Goal: Contribute content: Add original content to the website for others to see

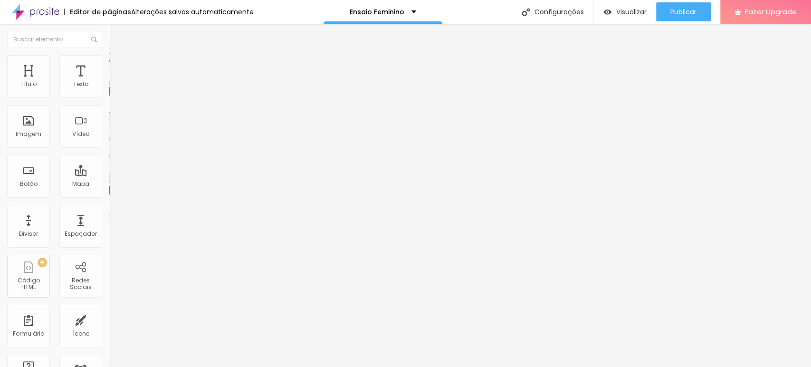
click at [109, 82] on span "Trocar imagem" at bounding box center [135, 78] width 52 height 8
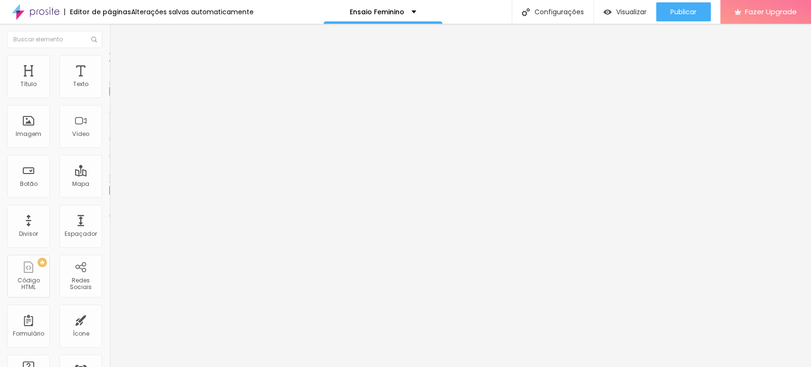
click at [109, 82] on span "Trocar imagem" at bounding box center [135, 78] width 52 height 8
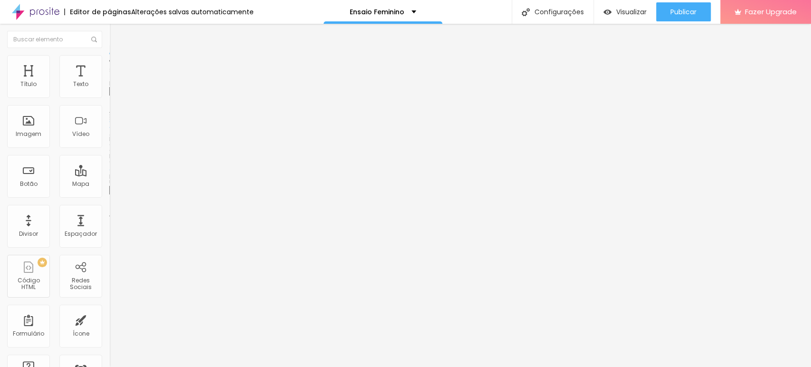
click at [109, 82] on span "Trocar imagem" at bounding box center [135, 78] width 52 height 8
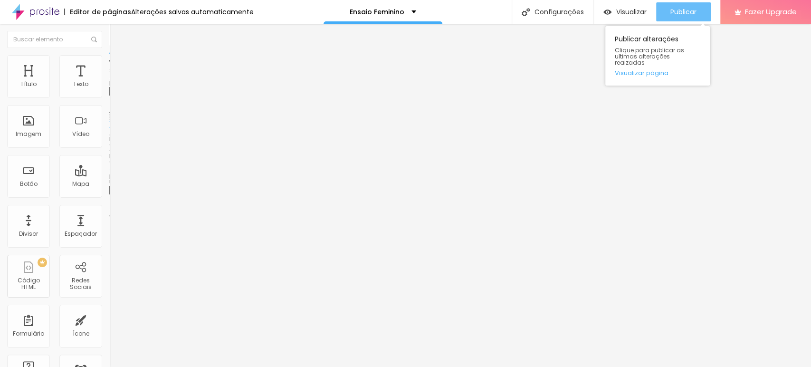
click at [665, 6] on button "Publicar" at bounding box center [683, 11] width 55 height 19
click at [691, 8] on span "Publicar" at bounding box center [683, 12] width 26 height 8
drag, startPoint x: 667, startPoint y: 28, endPoint x: 666, endPoint y: 23, distance: 4.8
click at [667, 28] on div "Publicar alterações Clique para publicar as ultimas alterações reaizadas Visual…" at bounding box center [657, 55] width 105 height 59
click at [668, 19] on button "Publicar" at bounding box center [683, 11] width 55 height 19
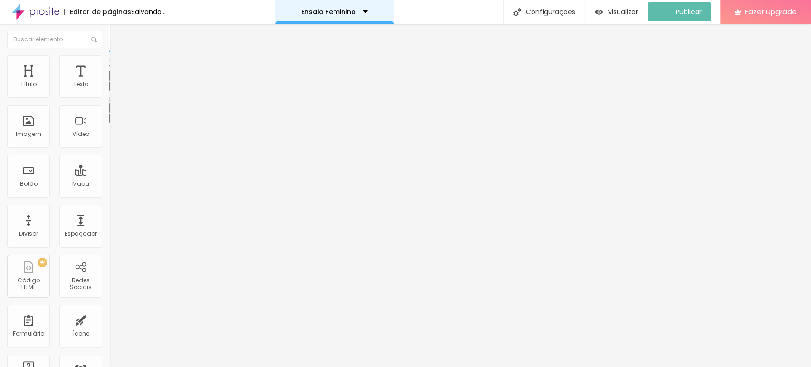
drag, startPoint x: 396, startPoint y: 7, endPoint x: 394, endPoint y: 13, distance: 6.9
click at [394, 7] on div "Ensaio Feminino" at bounding box center [334, 12] width 119 height 24
